Goal: Ask a question

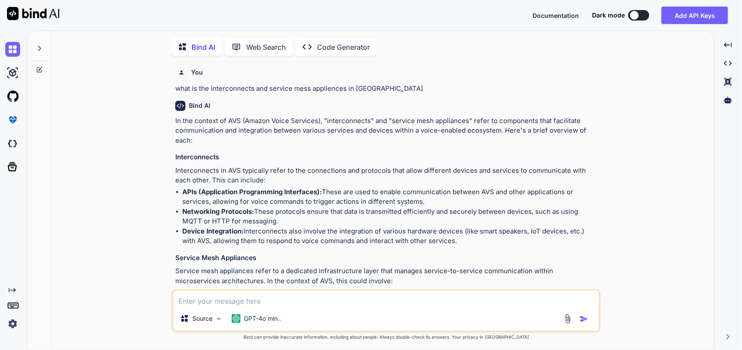
scroll to position [613, 0]
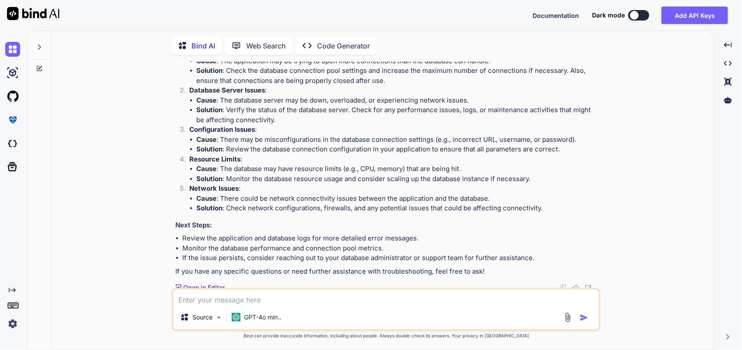
type textarea "h"
type textarea "x"
type textarea "ho"
type textarea "x"
type textarea "how"
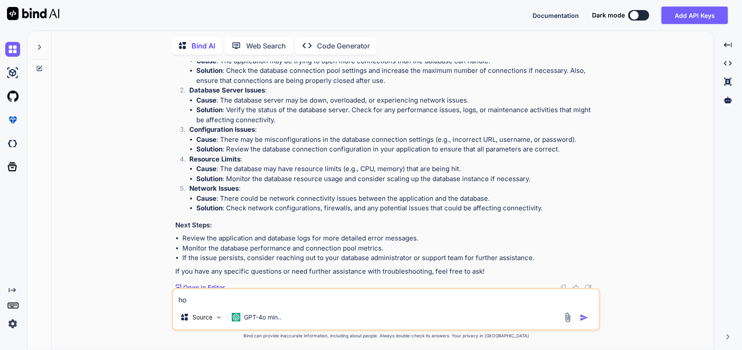
type textarea "x"
type textarea "how"
type textarea "x"
type textarea "how d"
type textarea "x"
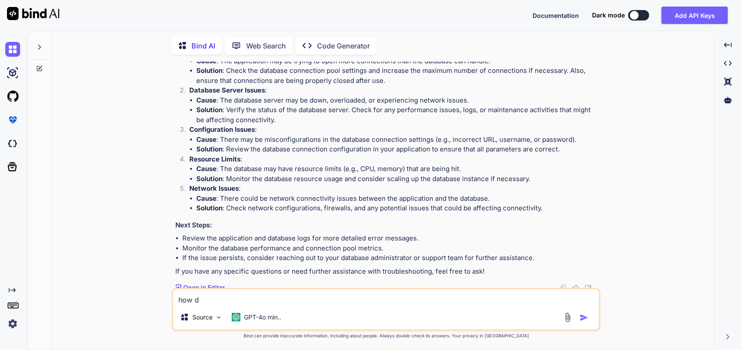
type textarea "how do"
type textarea "x"
type textarea "how do"
type textarea "x"
type textarea "how do w"
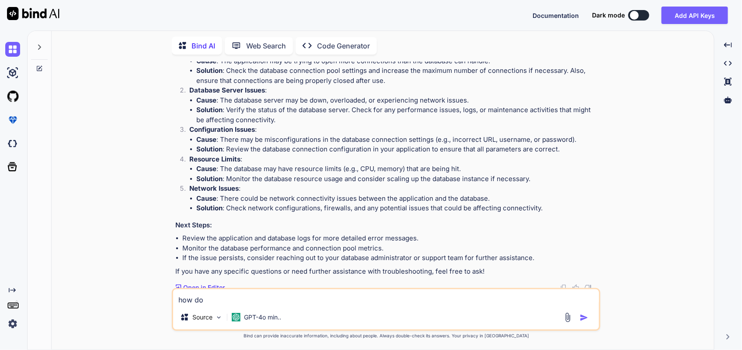
type textarea "x"
type textarea "how do we"
type textarea "x"
type textarea "how do we"
type textarea "x"
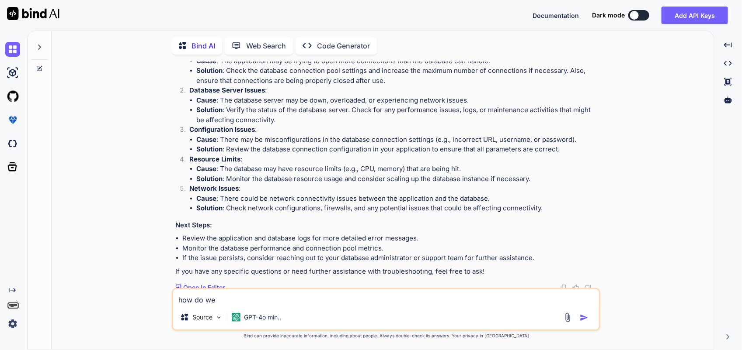
type textarea "how do we r"
type textarea "x"
type textarea "how do we re"
type textarea "x"
type textarea "how do we res"
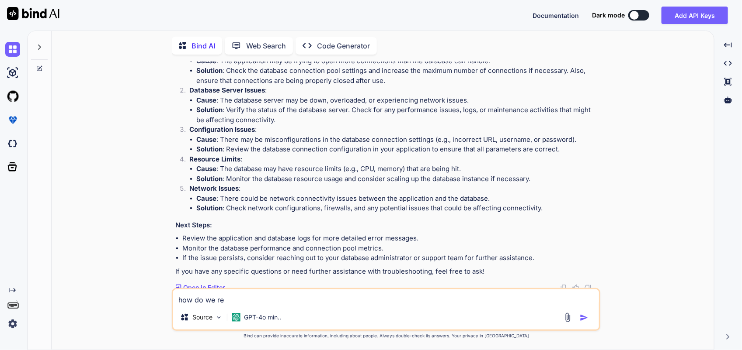
type textarea "x"
type textarea "how do we rese"
type textarea "x"
type textarea "how do we reset"
type textarea "x"
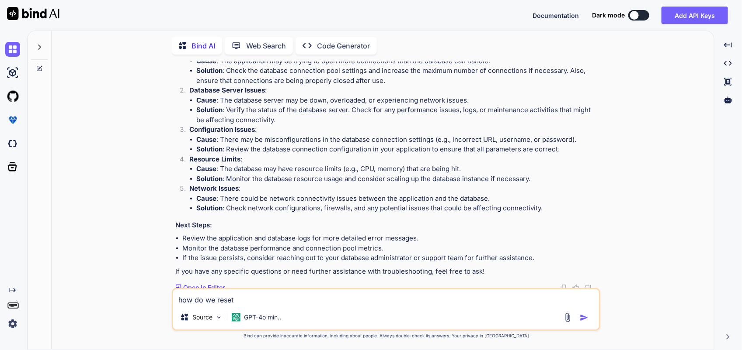
type textarea "how do we reset"
type textarea "x"
type textarea "how do we reset t"
type textarea "x"
type textarea "how do we reset th"
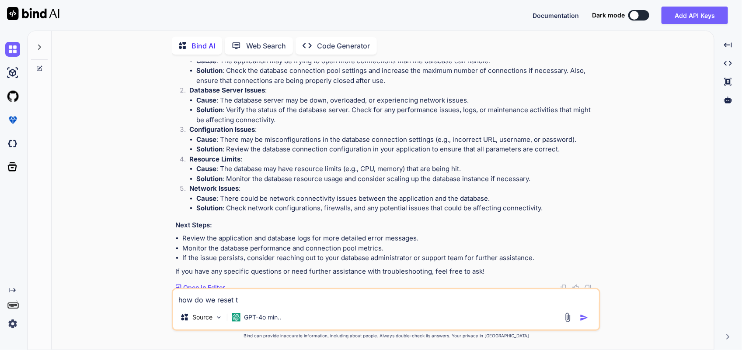
type textarea "x"
type textarea "how do we reset the"
type textarea "x"
type textarea "how do we reset the"
type textarea "x"
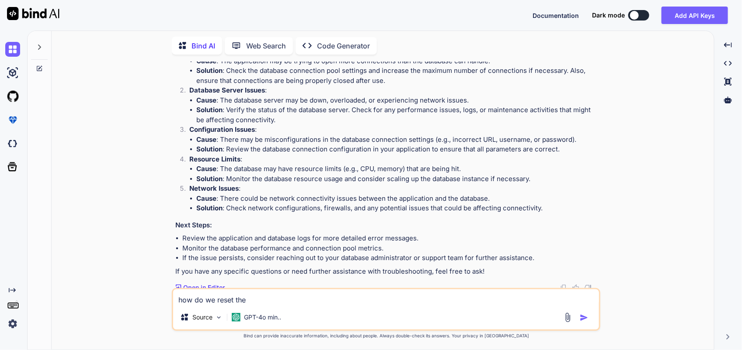
type textarea "how do we reset the p"
type textarea "x"
type textarea "how do we reset the pa"
type textarea "x"
type textarea "how do we reset the pas"
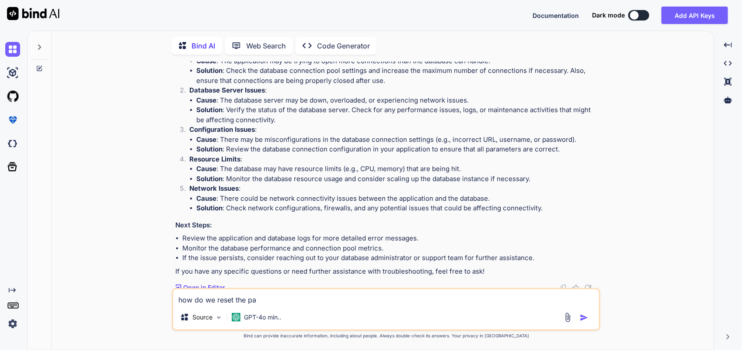
type textarea "x"
type textarea "how do we reset the pass"
type textarea "x"
type textarea "how do we reset the password"
type textarea "x"
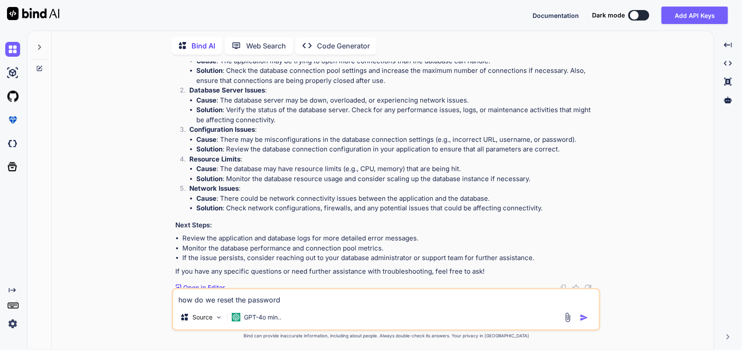
type textarea "how do we reset the password"
type textarea "x"
type textarea "how do we reset the password f"
type textarea "x"
type textarea "how do we reset the password fo"
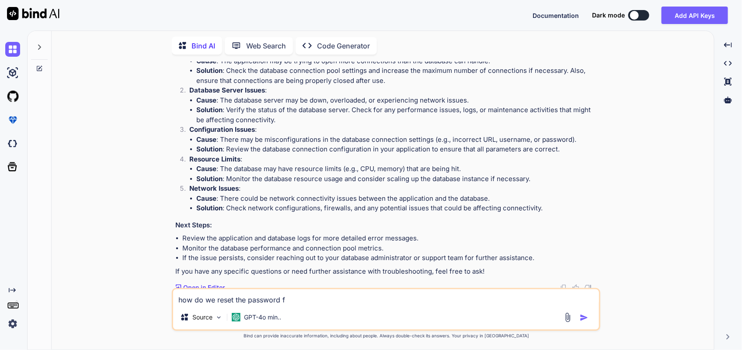
type textarea "x"
type textarea "how do we reset the password for"
type textarea "x"
type textarea "how do we reset the password for"
type textarea "x"
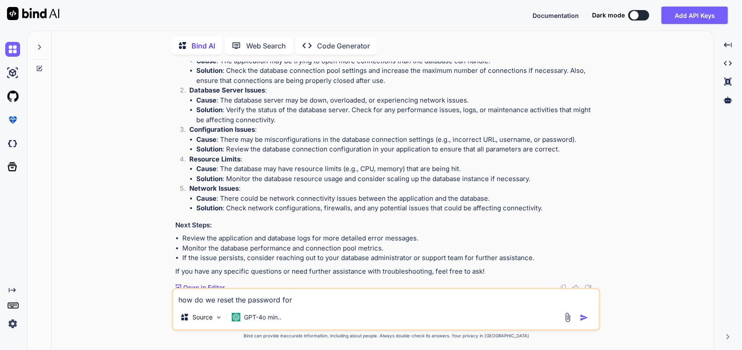
type textarea "how do we reset the password for t"
type textarea "x"
type textarea "how do we reset the password for th"
type textarea "x"
type textarea "how do we reset the password for the"
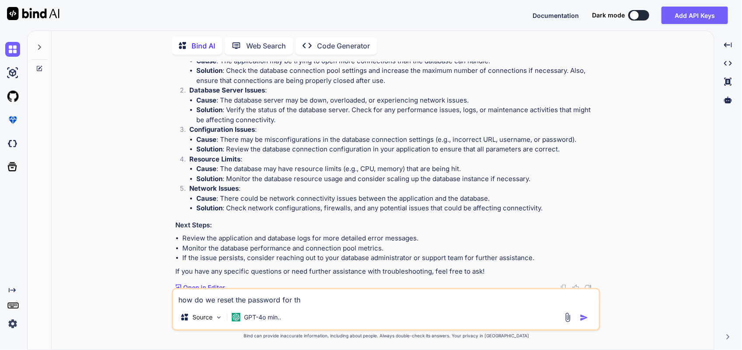
type textarea "x"
type textarea "how do we reset the password for the"
type textarea "x"
type textarea "how do we reset the password for the w"
type textarea "x"
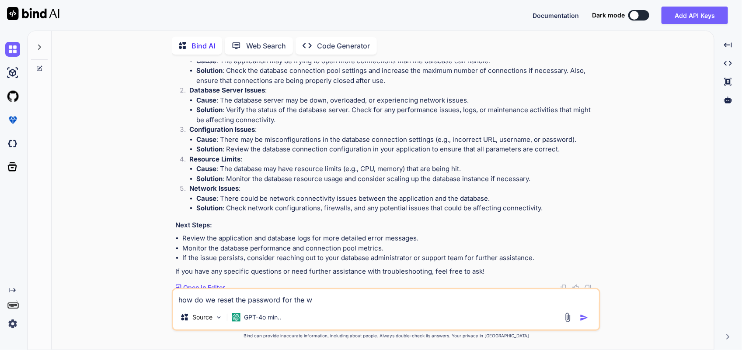
type textarea "how do we reset the password for the wi"
type textarea "x"
type textarea "how do we reset the password for the win"
type textarea "x"
type textarea "how do we reset the password for the wind"
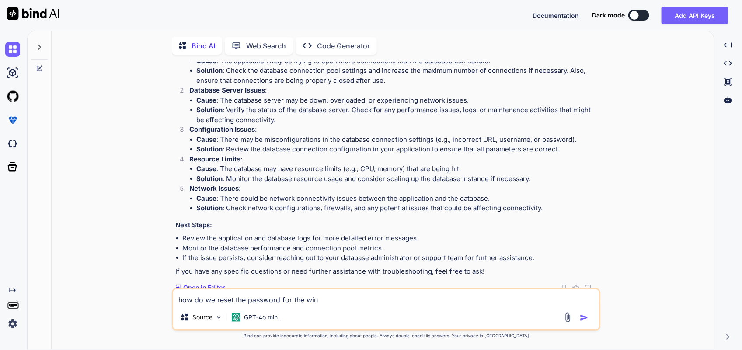
type textarea "x"
type textarea "how do we reset the password for the windo"
type textarea "x"
type textarea "how do we reset the password for the window"
type textarea "x"
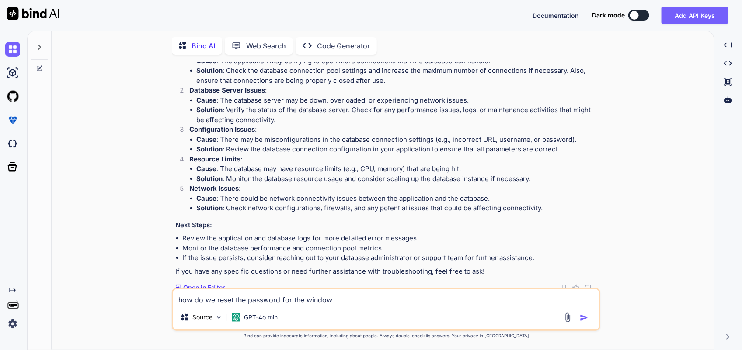
type textarea "how do we reset the password for the windows"
type textarea "x"
type textarea "how do we reset the password for the windows"
type textarea "x"
type textarea "how do we reset the password for the windows 2"
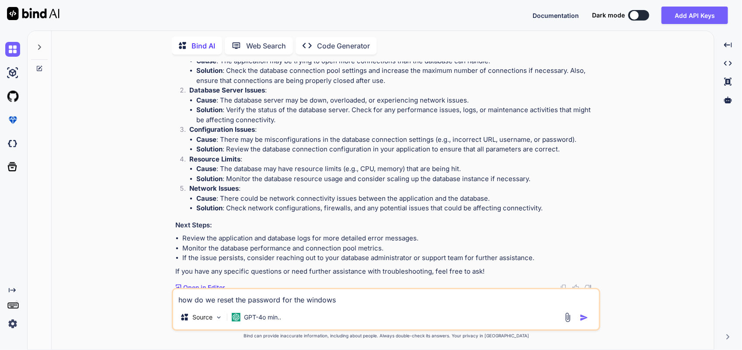
type textarea "x"
type textarea "how do we reset the password for the windows 20"
type textarea "x"
type textarea "how do we reset the password for the windows 200"
type textarea "x"
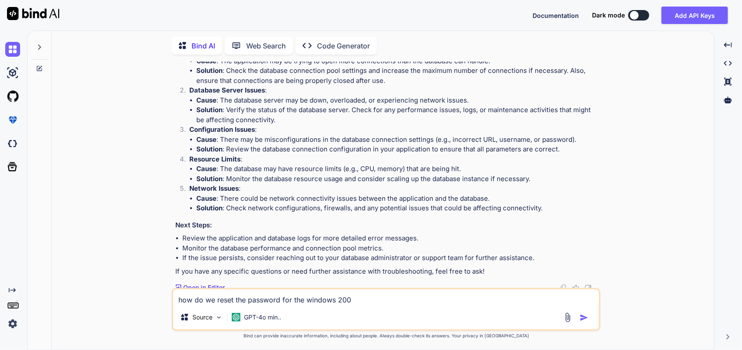
type textarea "how do we reset the password for the windows 2008"
type textarea "x"
type textarea "how do we reset the password for the windows 2008"
type textarea "x"
type textarea "how do we reset the password for the windows 2008 s"
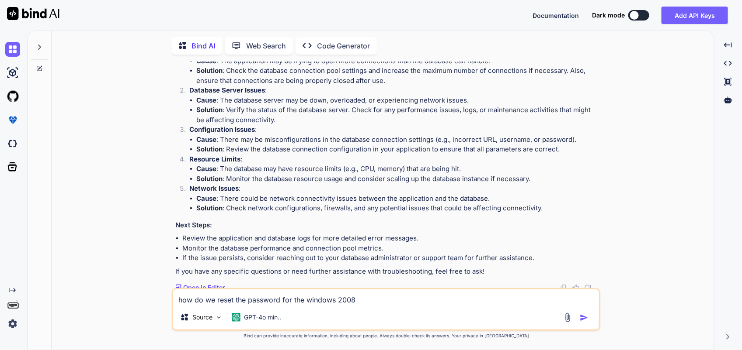
type textarea "x"
type textarea "how do we reset the password for the windows 2008 se"
type textarea "x"
type textarea "how do we reset the password for the windows 2008 ser"
type textarea "x"
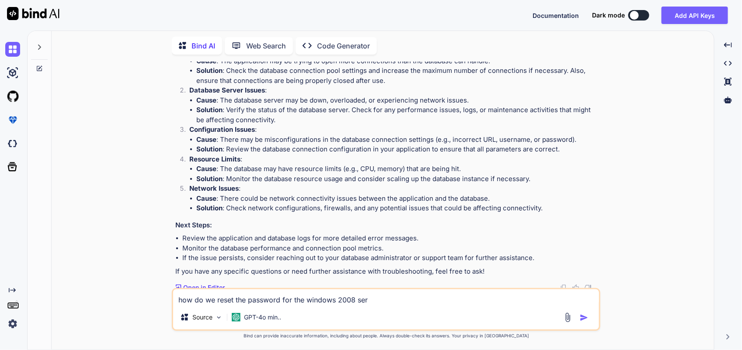
type textarea "how do we reset the password for the windows 2008 serv"
type textarea "x"
type textarea "how do we reset the password for the windows 2008 serve"
type textarea "x"
type textarea "how do we reset the password for the windows 2008 server"
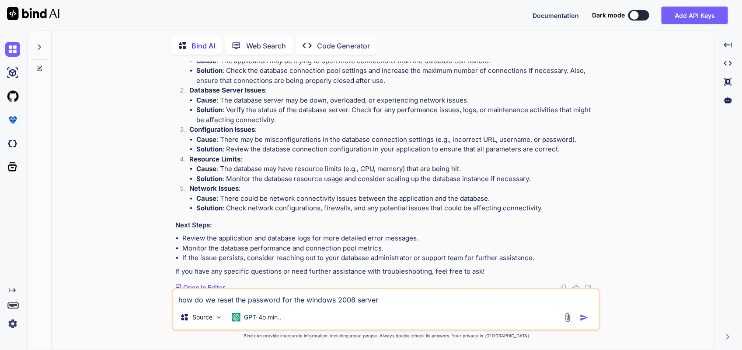
type textarea "x"
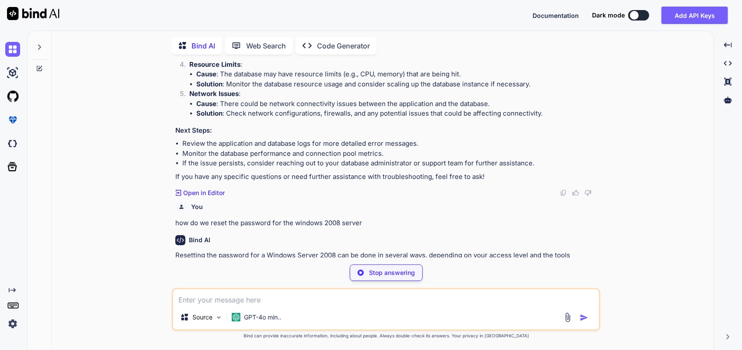
type textarea "x"
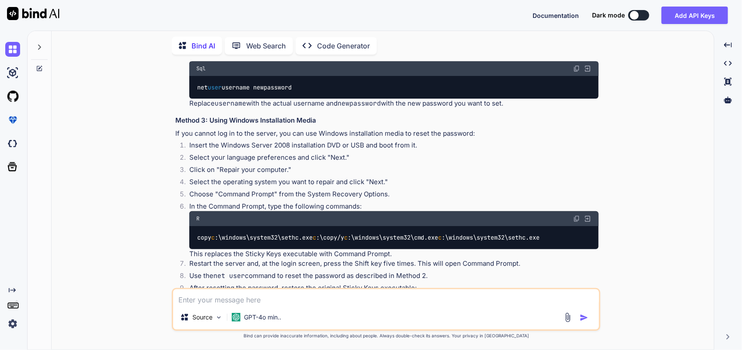
scroll to position [1019, 0]
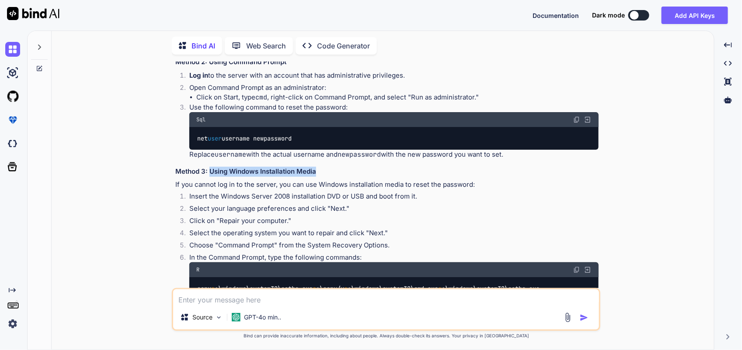
drag, startPoint x: 209, startPoint y: 171, endPoint x: 326, endPoint y: 173, distance: 117.1
click at [326, 173] on h3 "Method 3: Using Windows Installation Media" at bounding box center [386, 172] width 423 height 10
copy h3 "Using Windows Installation Media"
click at [274, 300] on textarea at bounding box center [386, 298] width 426 height 16
type textarea "h"
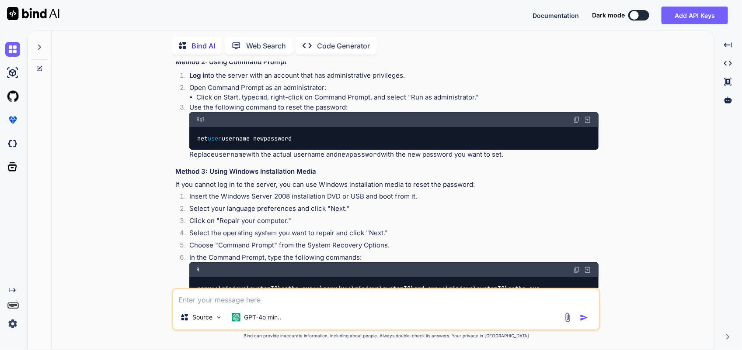
type textarea "x"
type textarea "ho"
type textarea "x"
type textarea "how"
type textarea "x"
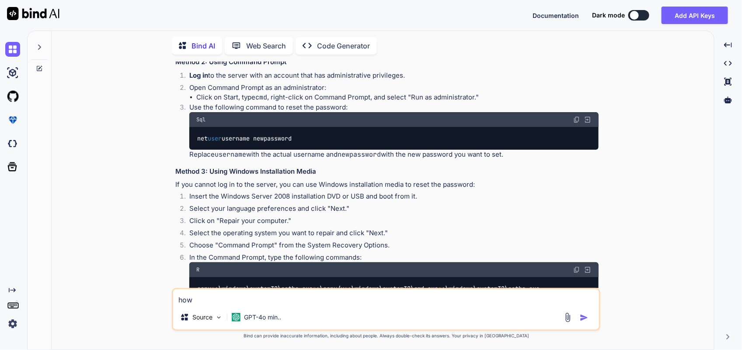
type textarea "how"
type textarea "x"
type textarea "how d"
type textarea "x"
type textarea "how do"
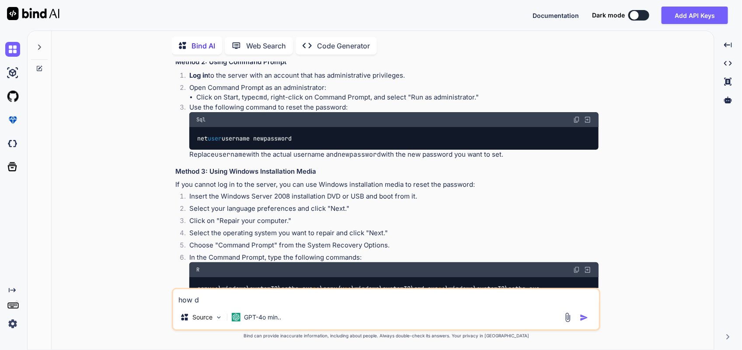
type textarea "x"
type textarea "how do"
type textarea "x"
type textarea "how do w"
type textarea "x"
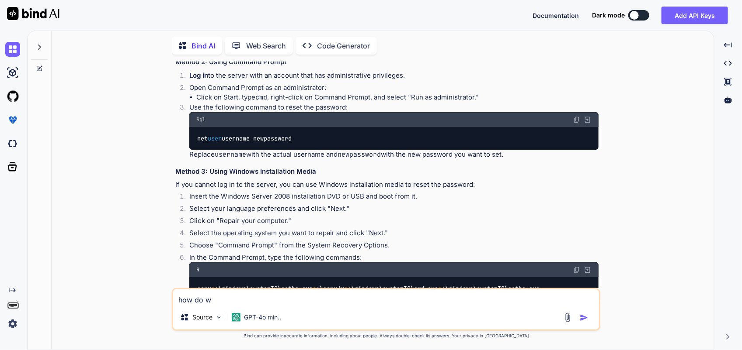
type textarea "how do we"
type textarea "x"
type textarea "how do we"
type textarea "x"
type textarea "how do we r"
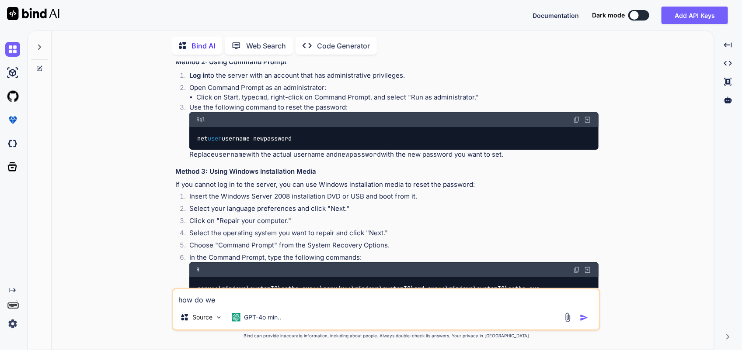
type textarea "x"
type textarea "how do we re"
type textarea "x"
type textarea "how do we res"
type textarea "x"
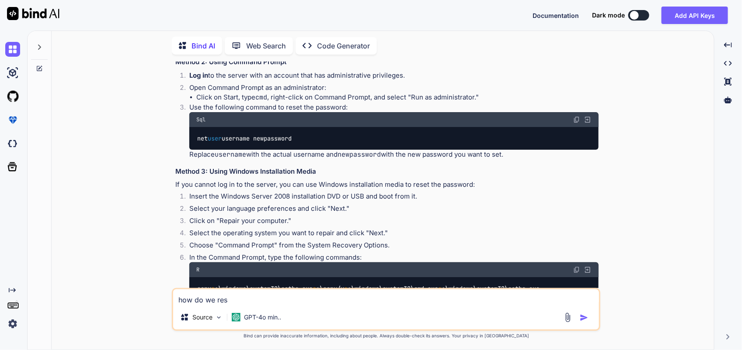
type textarea "how do we rese"
type textarea "x"
type textarea "how do we reset"
type textarea "x"
type textarea "how do we reset"
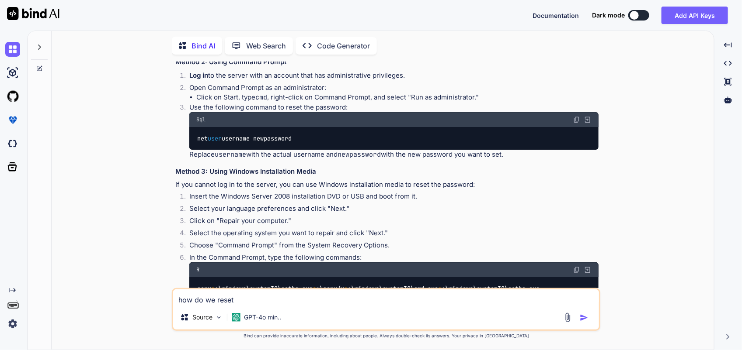
type textarea "x"
type textarea "how do we reset t"
type textarea "x"
type textarea "how do we reset th"
type textarea "x"
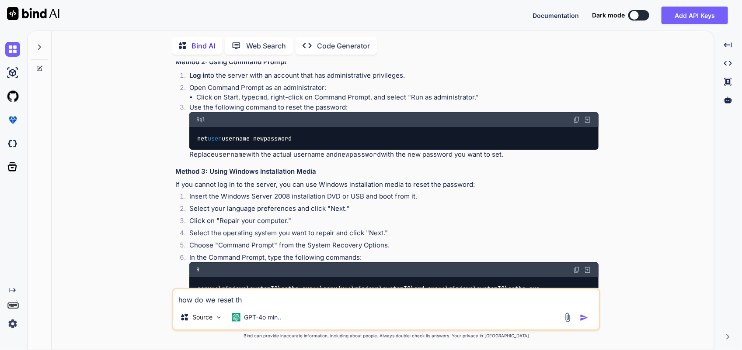
type textarea "how do we reset the"
type textarea "x"
type textarea "how do we reset the"
type textarea "x"
type textarea "how do we reset the p"
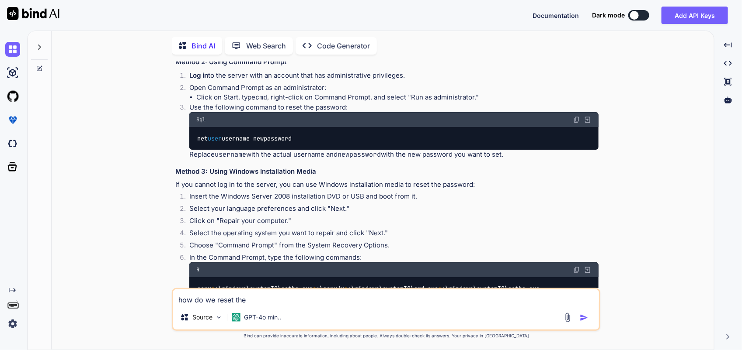
type textarea "x"
type textarea "how do we reset the pa"
type textarea "x"
type textarea "how do we reset the pas"
type textarea "x"
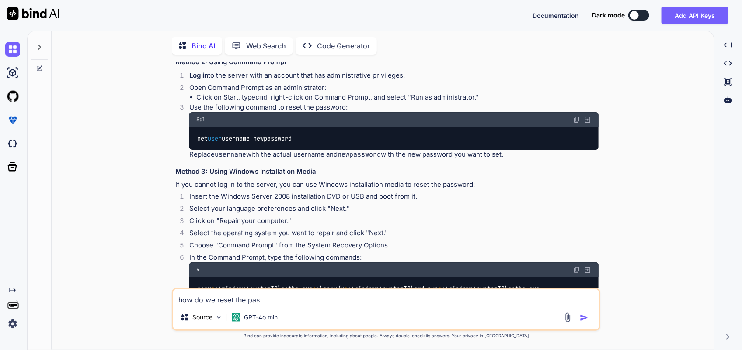
type textarea "how do we reset the pass"
type textarea "x"
type textarea "how do we reset the password"
type textarea "x"
type textarea "how do we reset the password"
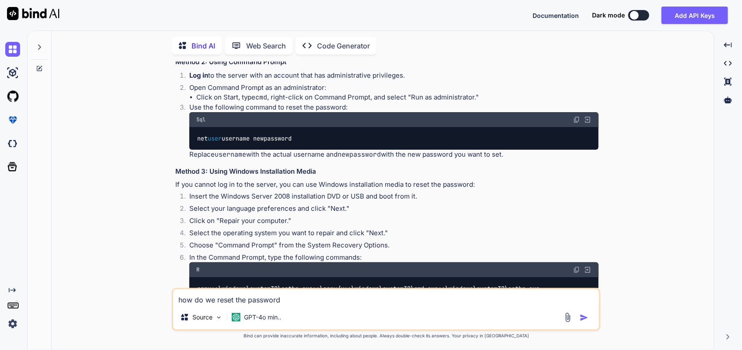
type textarea "x"
type textarea "how do we reset the password f"
type textarea "x"
type textarea "how do we reset the password fo"
type textarea "x"
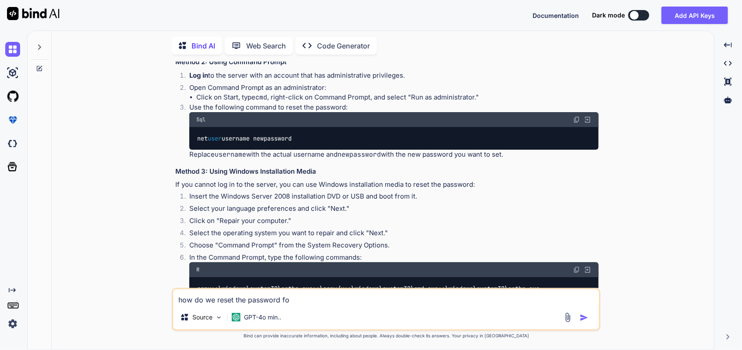
type textarea "how do we reset the password for"
type textarea "x"
type textarea "how do we reset the password for"
type textarea "x"
type textarea "how do we reset the password for t"
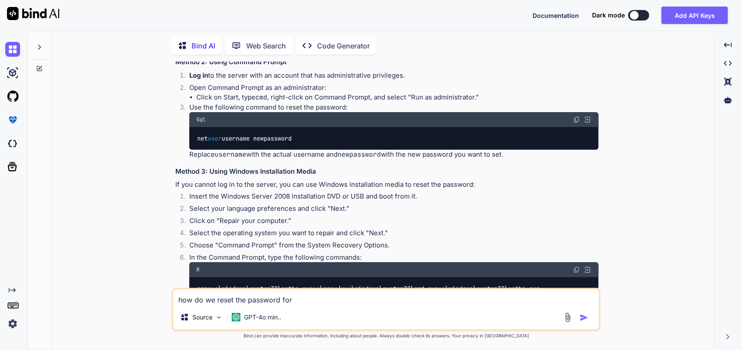
type textarea "x"
type textarea "how do we reset the password for th"
type textarea "x"
type textarea "how do we reset the password for the"
type textarea "x"
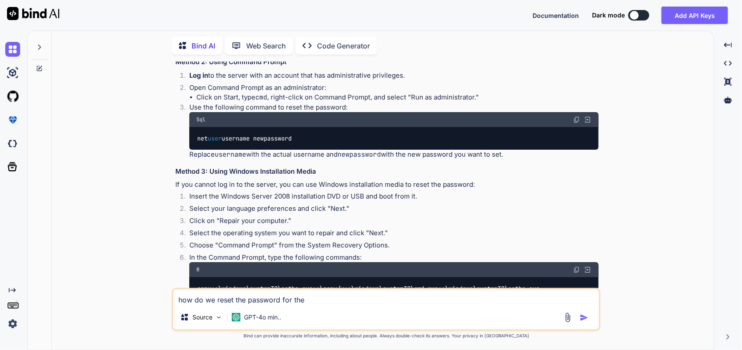
type textarea "how do we reset the password for the"
type textarea "x"
type textarea "how do we reset the password for the s"
type textarea "x"
type textarea "how do we reset the password for the"
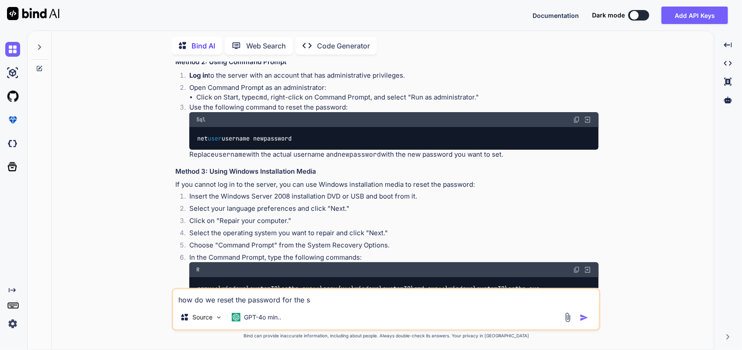
type textarea "x"
type textarea "how do we reset the password for the w"
type textarea "x"
type textarea "how do we reset the password for the wi"
type textarea "x"
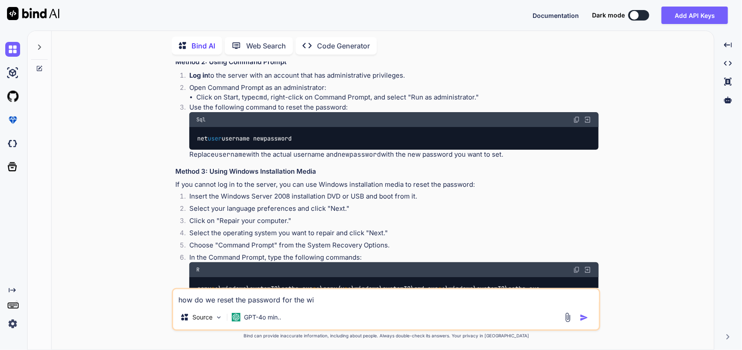
type textarea "how do we reset the password for the win"
type textarea "x"
type textarea "how do we reset the password for the wind"
type textarea "x"
type textarea "how do we reset the password for the windo"
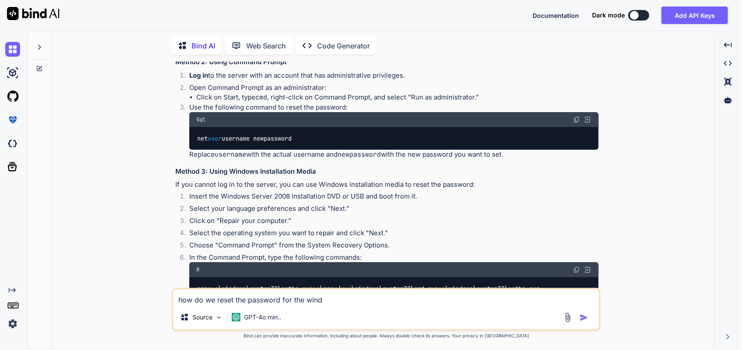
type textarea "x"
type textarea "how do we reset the password for the window"
type textarea "x"
type textarea "how do we reset the password for the windows"
type textarea "x"
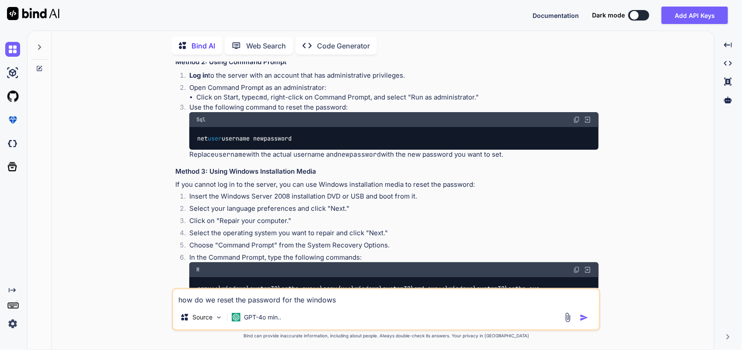
type textarea "how do we reset the password for the windows"
type textarea "x"
type textarea "how do we reset the password for the windows s"
type textarea "x"
type textarea "how do we reset the password for the windows se"
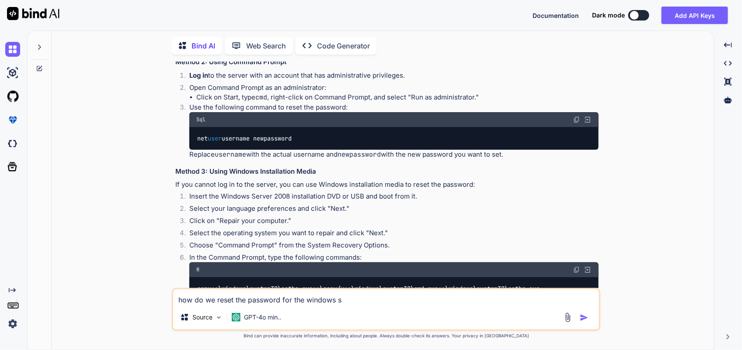
type textarea "x"
paste textarea "Using Windows Installation Media"
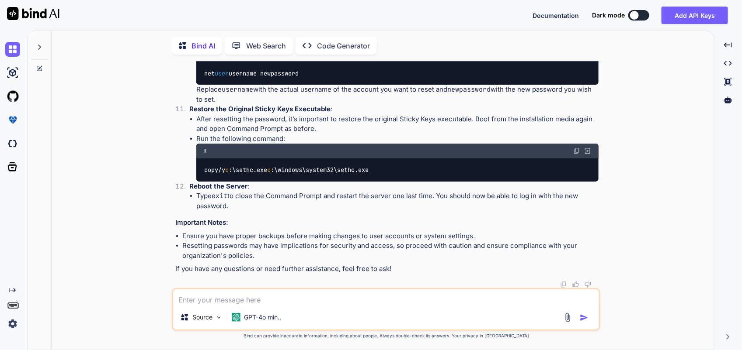
scroll to position [1947, 0]
